Goal: Consume media (video, audio)

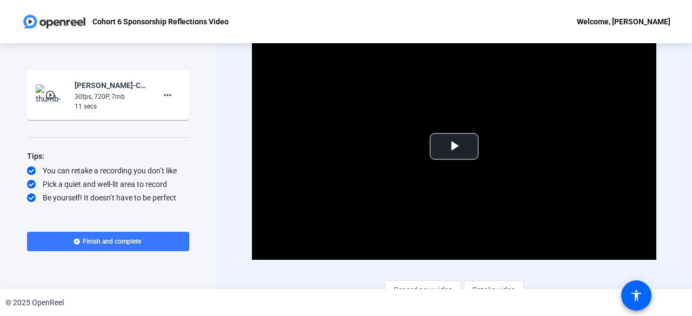
scroll to position [12, 0]
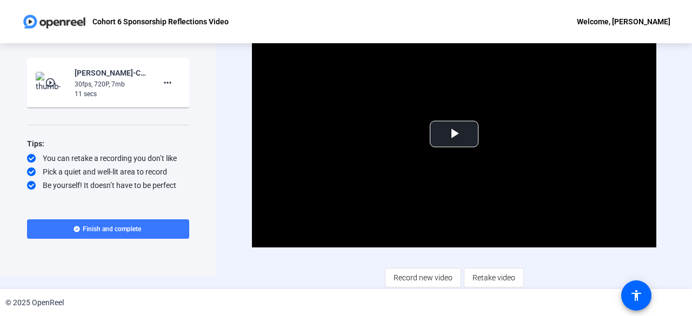
click at [41, 22] on img at bounding box center [54, 22] width 65 height 22
click at [624, 22] on div "Welcome, [PERSON_NAME]" at bounding box center [624, 21] width 94 height 13
click at [606, 15] on div at bounding box center [346, 158] width 692 height 316
click at [191, 20] on p "Cohort 6 Sponsorship Reflections Video" at bounding box center [160, 21] width 136 height 13
click at [47, 18] on img at bounding box center [54, 22] width 65 height 22
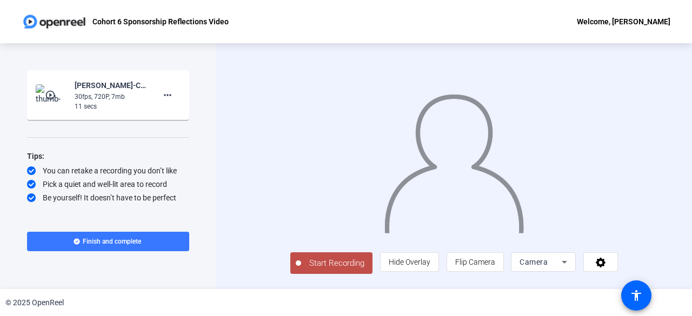
click at [56, 92] on mat-icon "play_circle_outline" at bounding box center [51, 95] width 13 height 11
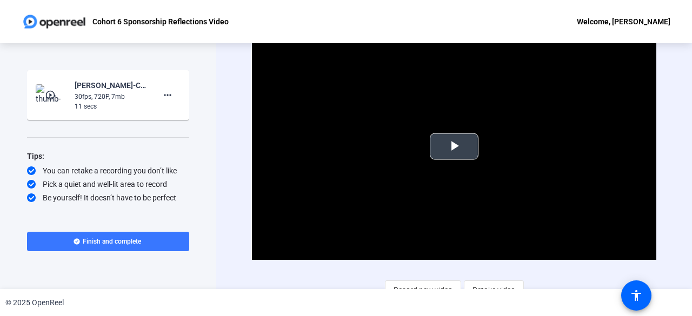
click at [454, 147] on span "Video Player" at bounding box center [454, 147] width 0 height 0
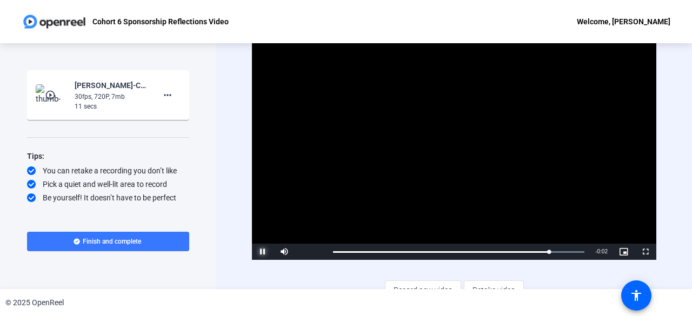
click at [264, 252] on span "Video Player" at bounding box center [263, 252] width 22 height 0
